Goal: Use online tool/utility: Utilize a website feature to perform a specific function

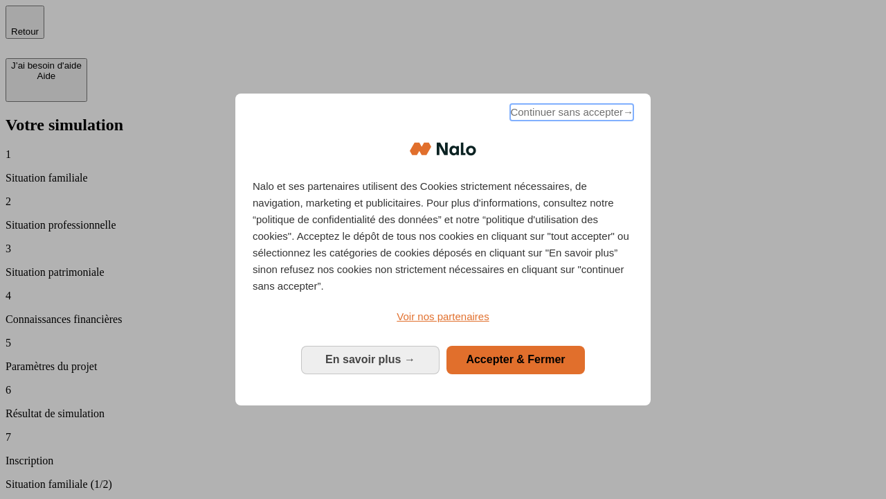
click at [571, 114] on span "Continuer sans accepter →" at bounding box center [571, 112] width 123 height 17
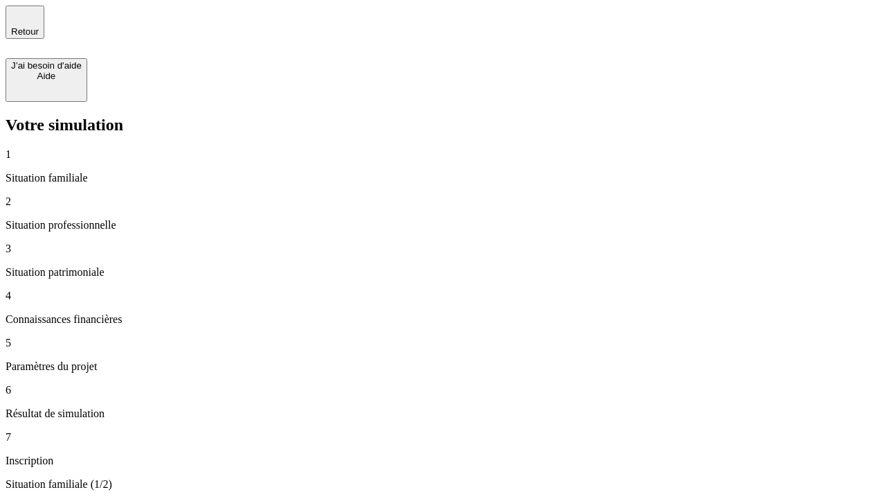
type input "30 000"
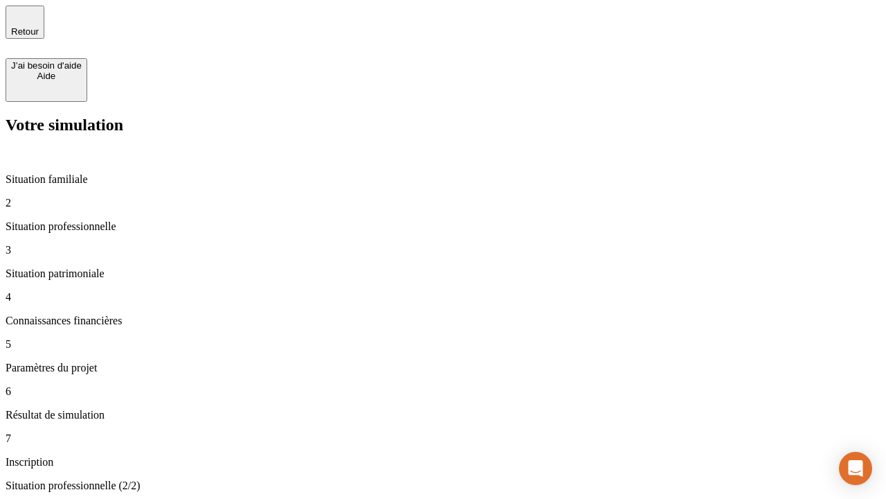
type input "0"
type input "1 000"
